Goal: Task Accomplishment & Management: Use online tool/utility

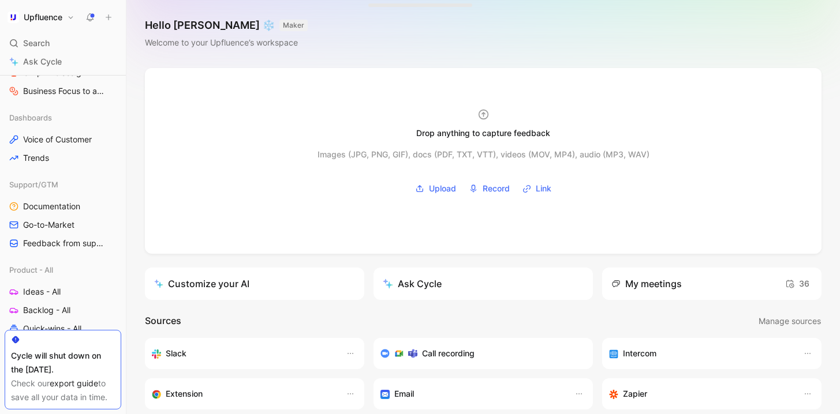
scroll to position [369, 0]
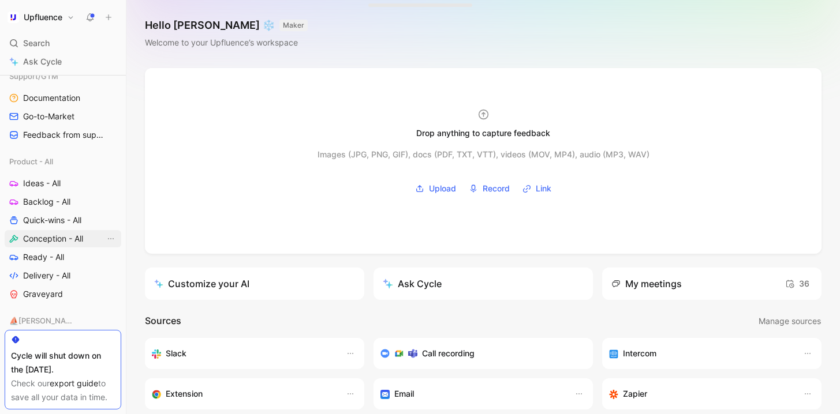
click at [53, 232] on link "Conception - All" at bounding box center [63, 238] width 117 height 17
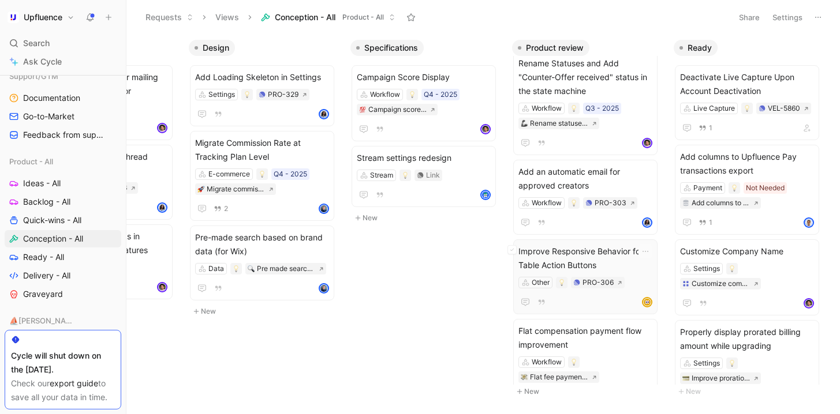
scroll to position [111, 0]
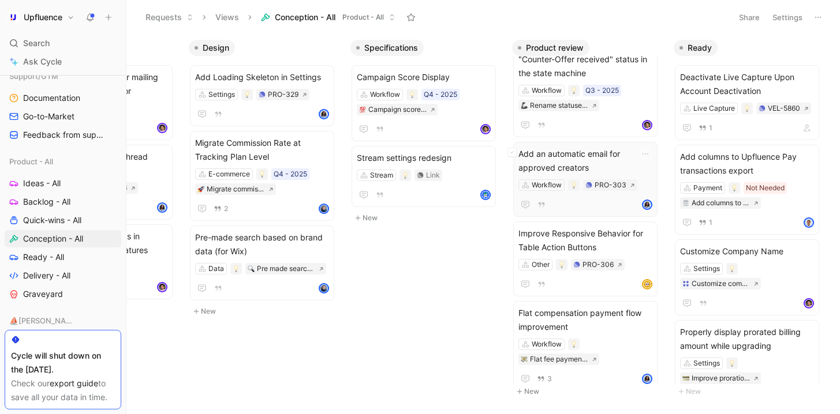
click at [597, 148] on span "Add an automatic email for approved creators" at bounding box center [585, 161] width 134 height 28
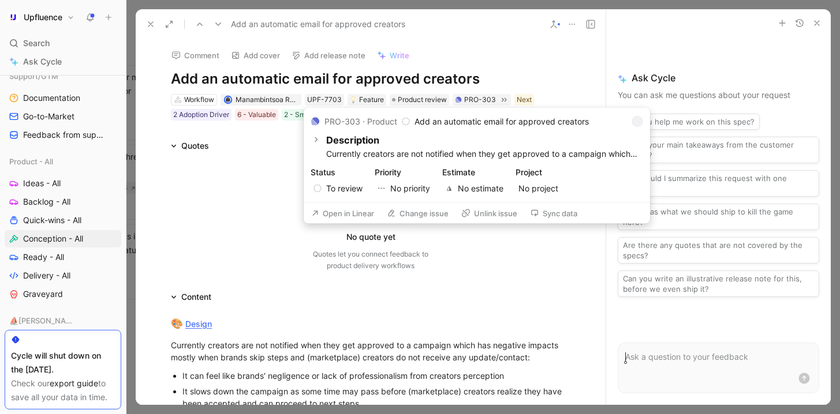
click at [350, 213] on button "Open in Linear" at bounding box center [342, 213] width 73 height 16
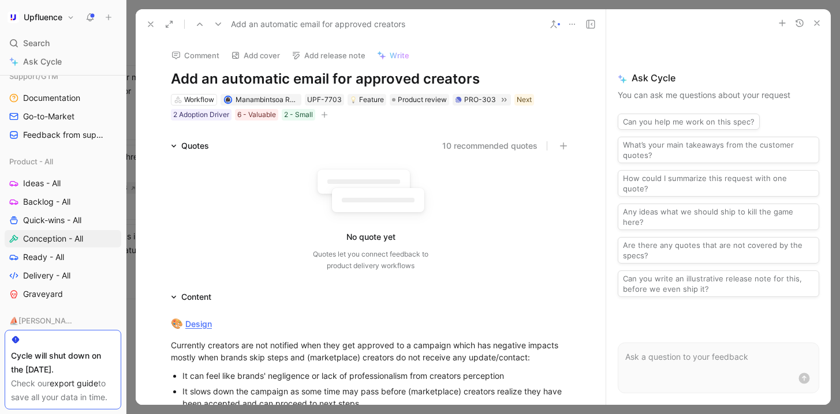
click at [552, 26] on use at bounding box center [554, 24] width 6 height 7
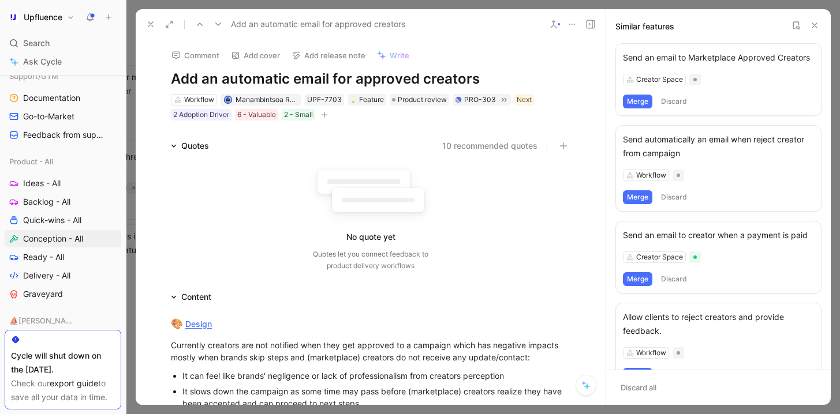
click at [638, 109] on button "Merge" at bounding box center [637, 102] width 29 height 14
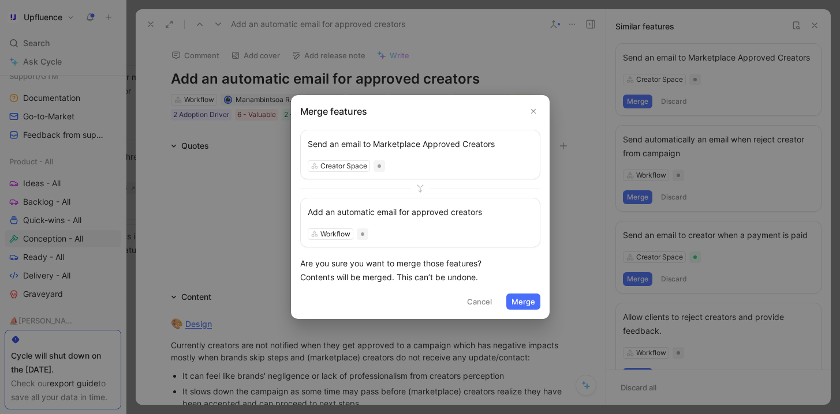
click at [525, 301] on button "Merge" at bounding box center [523, 302] width 34 height 16
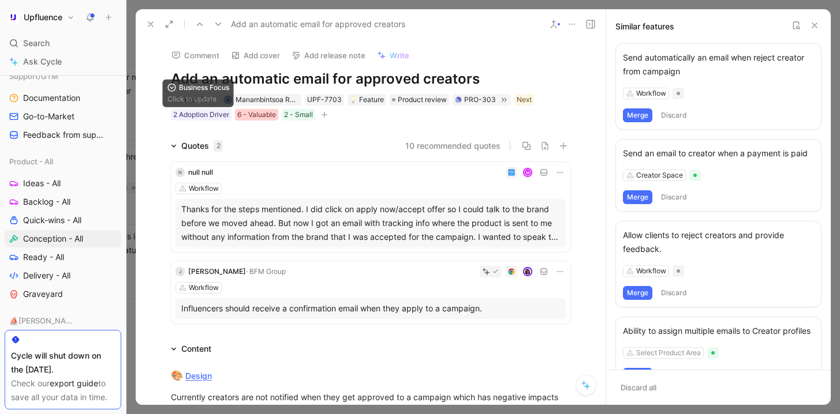
click at [249, 115] on div "6 - Valuable" at bounding box center [256, 115] width 39 height 12
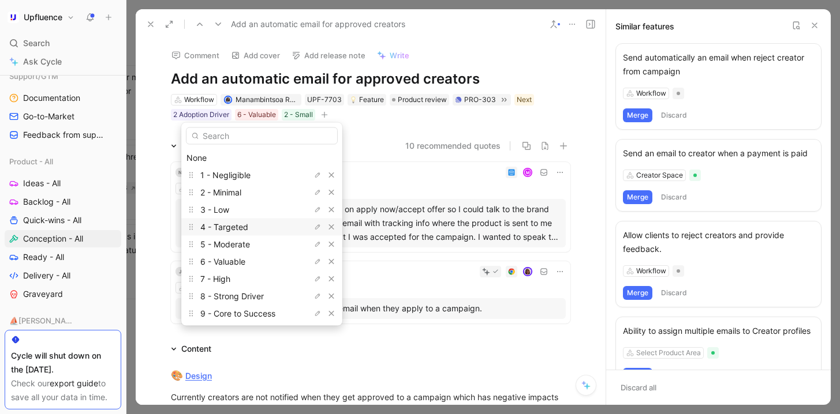
scroll to position [36, 0]
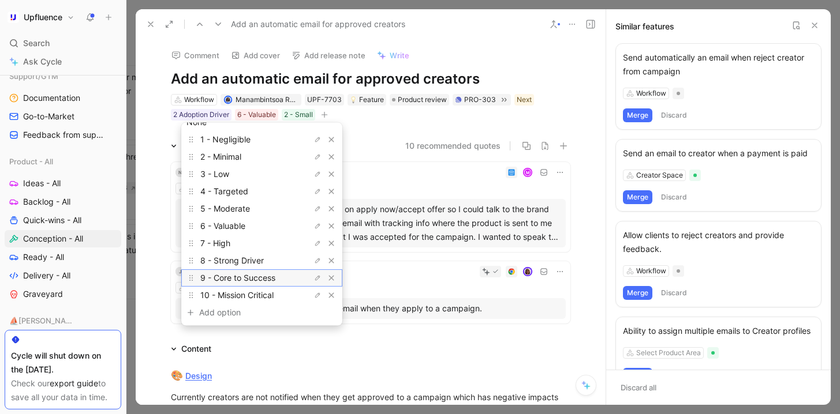
click at [255, 280] on span "9 - Core to Success" at bounding box center [237, 278] width 75 height 10
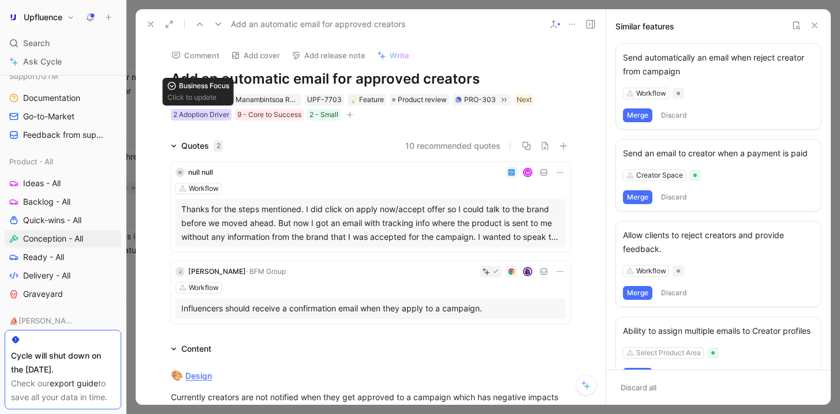
click at [196, 111] on div "2 Adoption Driver" at bounding box center [201, 115] width 56 height 12
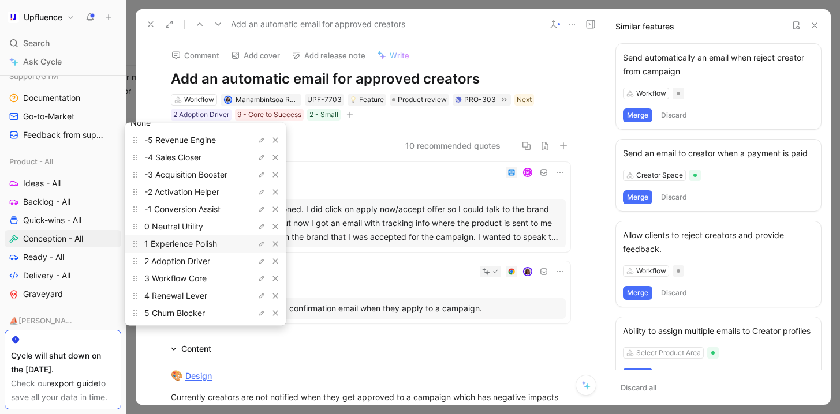
scroll to position [47, 0]
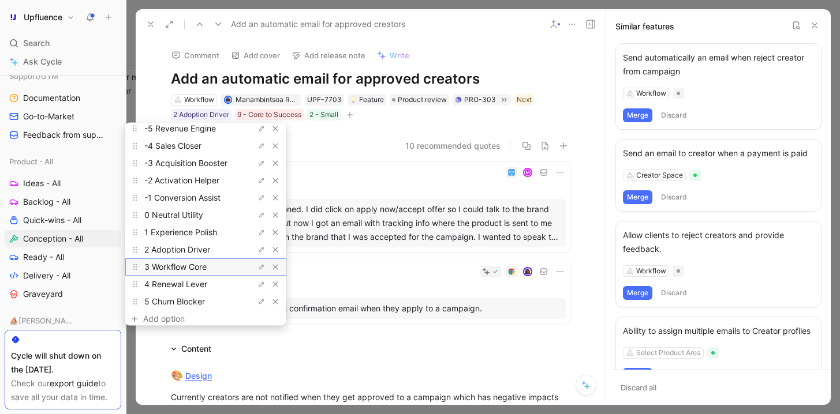
click at [191, 270] on span "3 Workflow Core" at bounding box center [175, 267] width 62 height 10
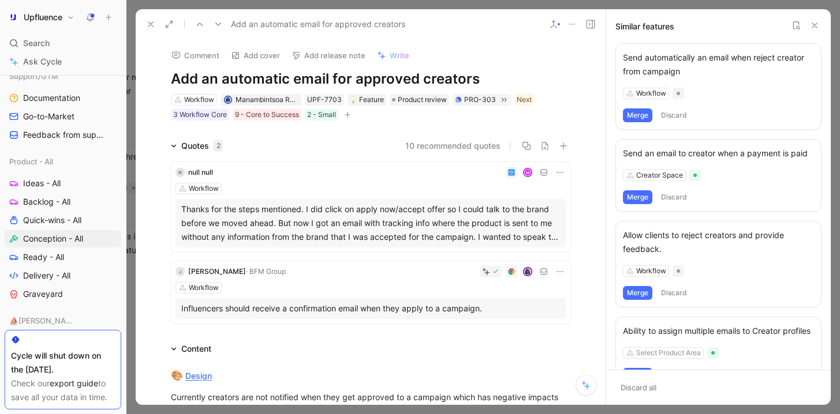
click at [153, 22] on icon at bounding box center [150, 24] width 9 height 9
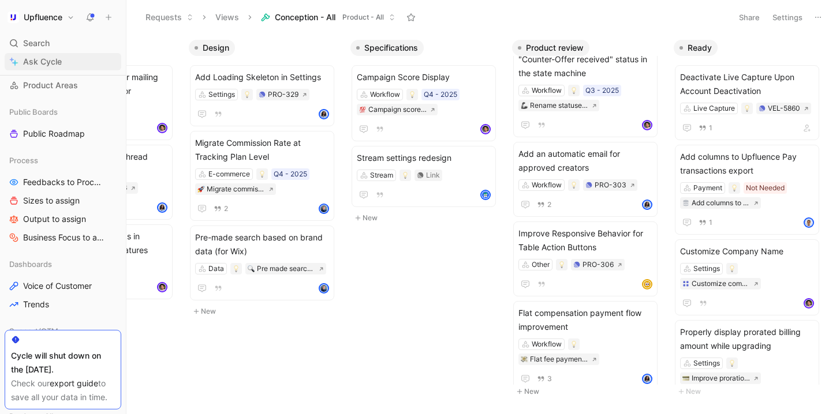
scroll to position [91, 0]
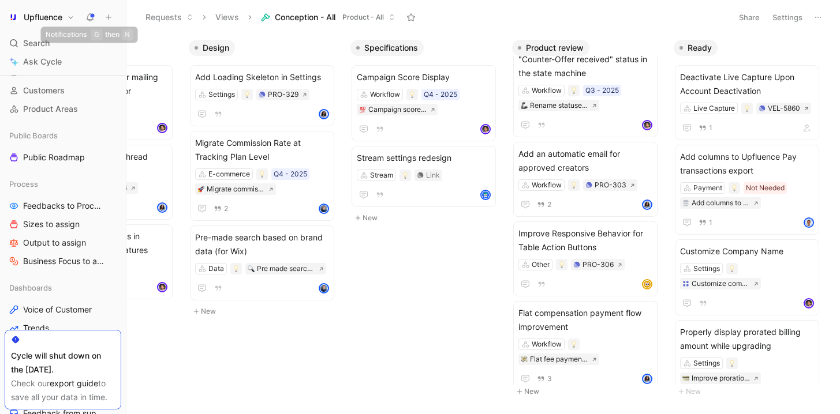
click at [85, 20] on icon at bounding box center [89, 17] width 9 height 9
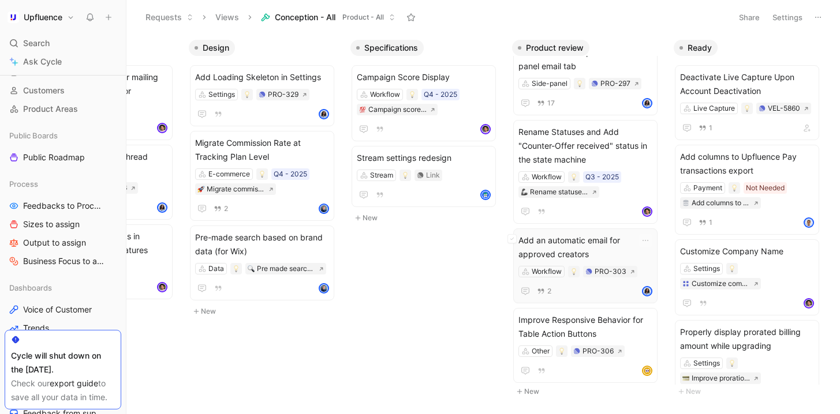
scroll to position [29, 0]
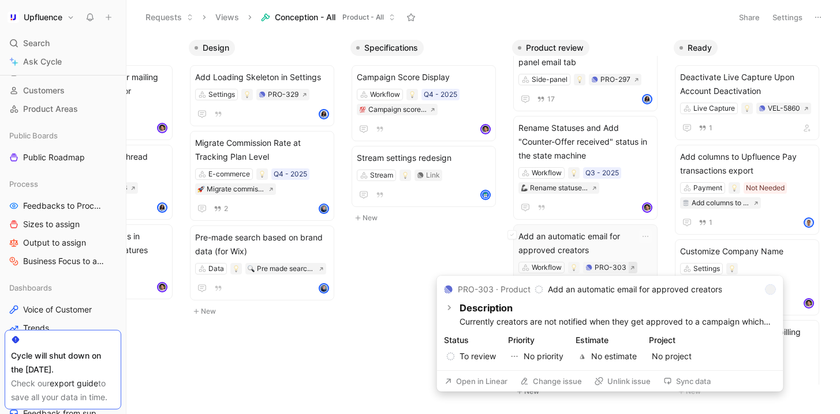
click at [633, 268] on icon at bounding box center [632, 267] width 5 height 5
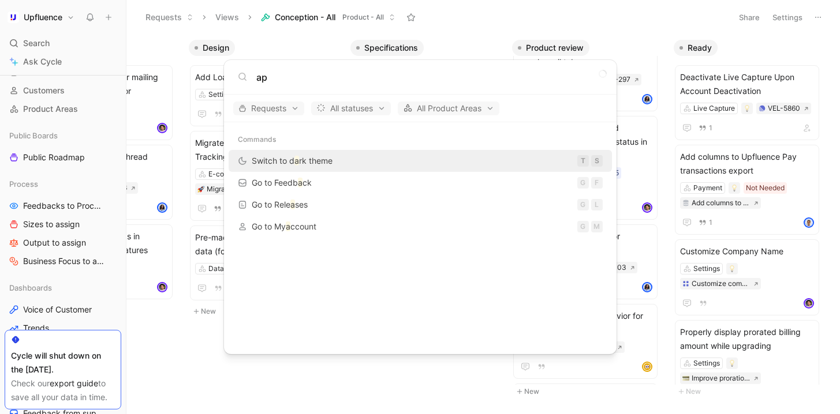
type input "app"
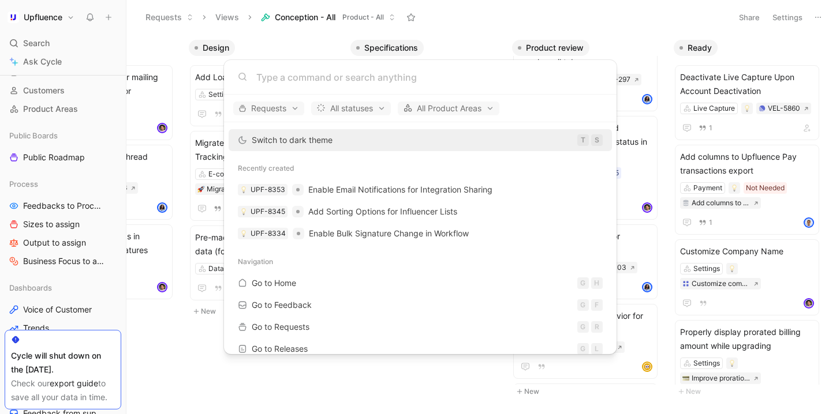
click at [644, 20] on body "Upfluence Search ⌘ K Ask Cycle Workspace Home G then H Feedback G then F Reques…" at bounding box center [420, 207] width 840 height 414
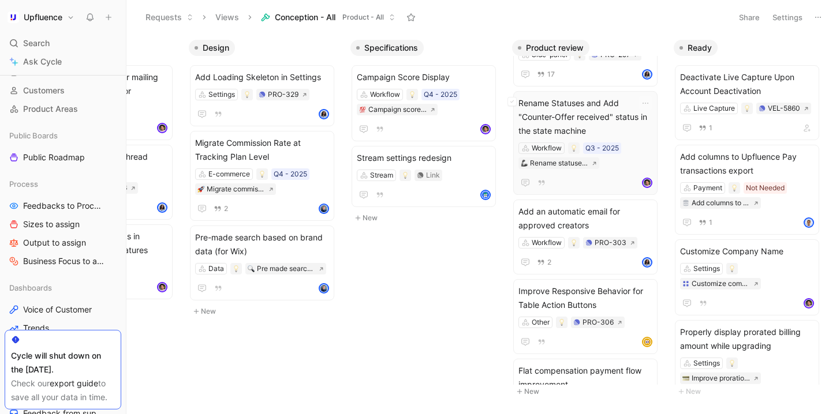
scroll to position [59, 0]
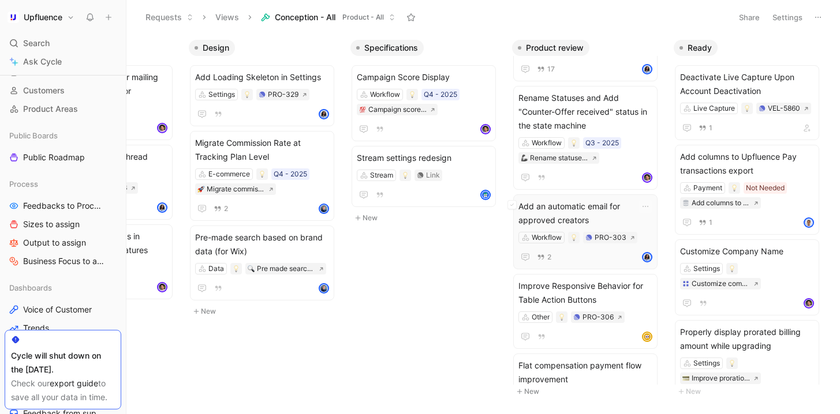
click at [591, 222] on span "Add an automatic email for approved creators" at bounding box center [585, 214] width 134 height 28
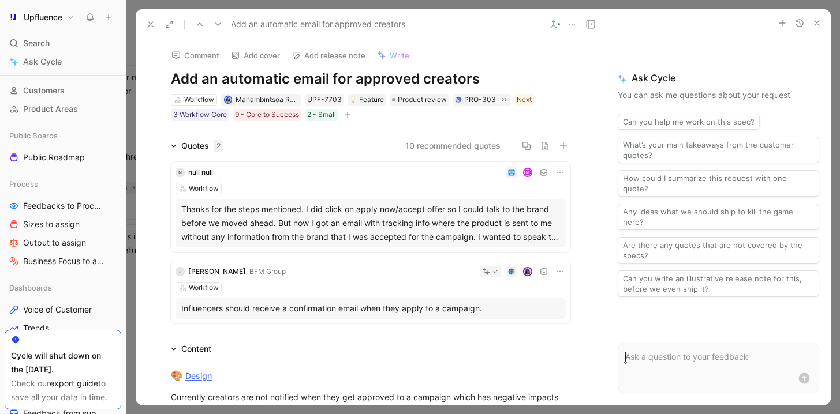
click at [546, 14] on div "Add an automatic email for approved creators" at bounding box center [371, 24] width 470 height 30
click at [464, 145] on button "10 recommended quotes" at bounding box center [452, 146] width 95 height 14
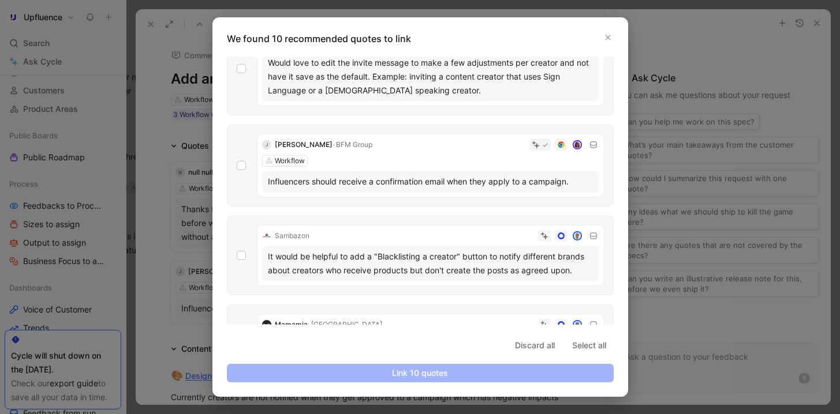
scroll to position [139, 0]
click at [239, 163] on icon at bounding box center [241, 164] width 7 height 7
click at [237, 299] on input "checkbox" at bounding box center [237, 299] width 0 height 0
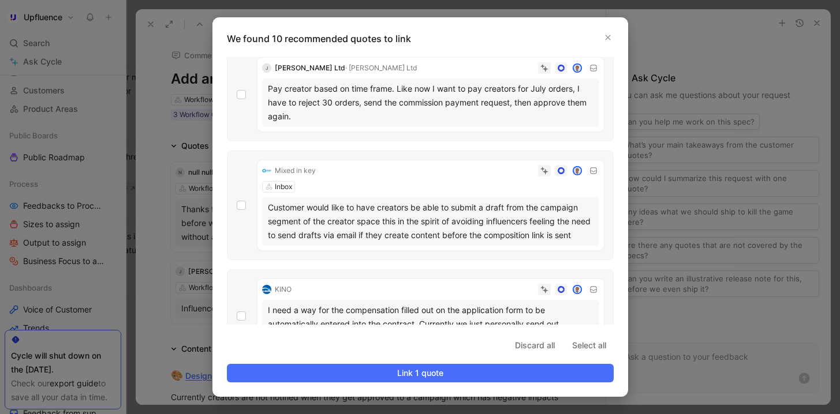
scroll to position [729, 0]
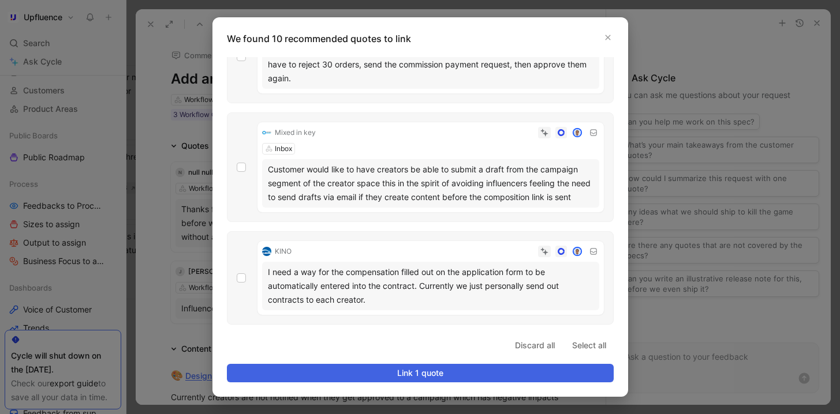
click at [418, 378] on span "Link 1 quote" at bounding box center [420, 373] width 367 height 14
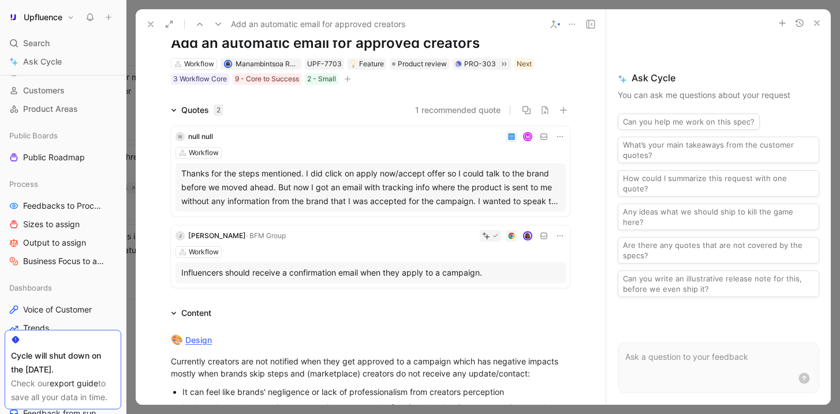
scroll to position [76, 0]
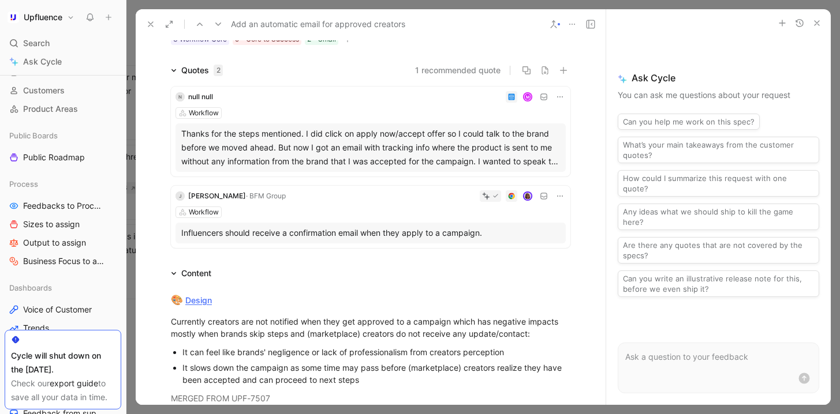
click at [152, 23] on icon at bounding box center [150, 24] width 9 height 9
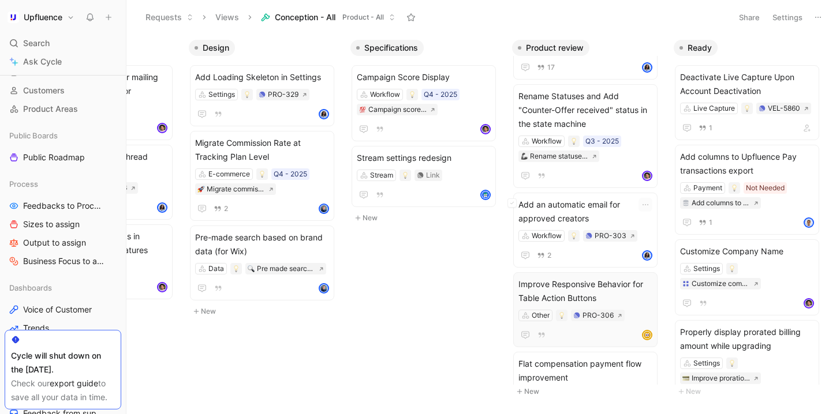
scroll to position [60, 0]
click at [604, 215] on span "Add an automatic email for approved creators" at bounding box center [585, 213] width 134 height 28
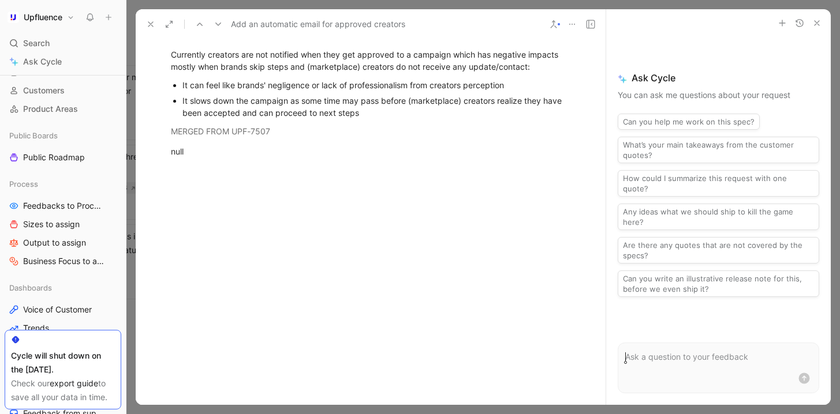
scroll to position [291, 0]
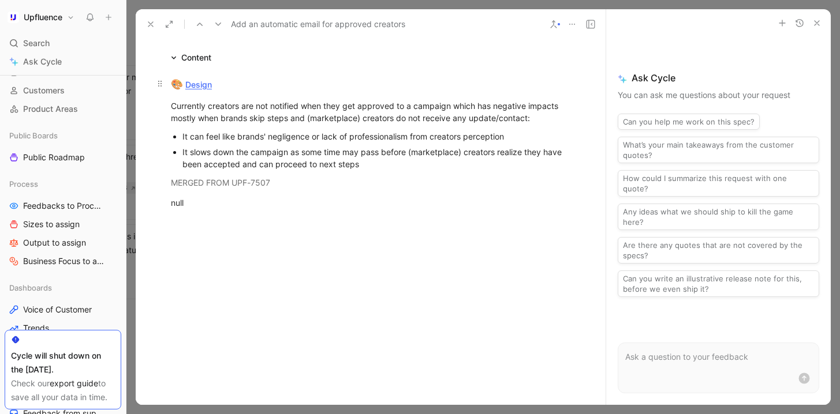
click at [192, 87] on link "Design" at bounding box center [198, 85] width 27 height 10
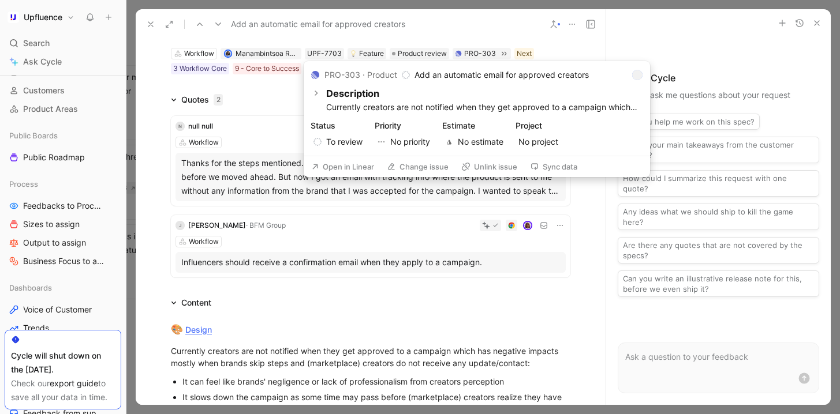
click at [364, 163] on button "Open in Linear" at bounding box center [342, 167] width 73 height 16
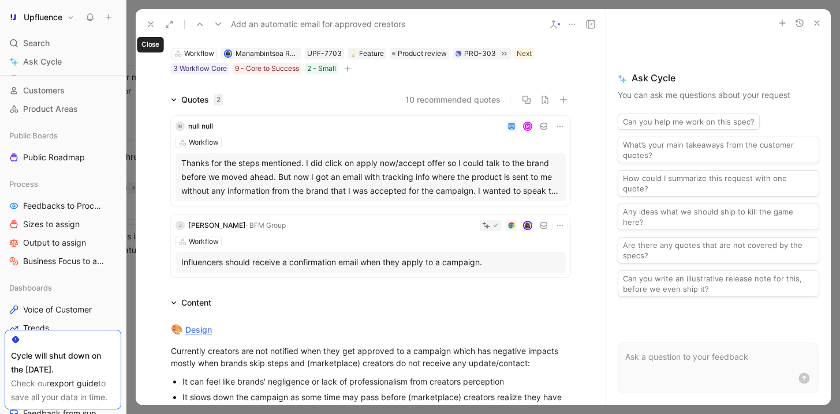
click at [146, 24] on icon at bounding box center [150, 24] width 9 height 9
